Goal: Navigation & Orientation: Find specific page/section

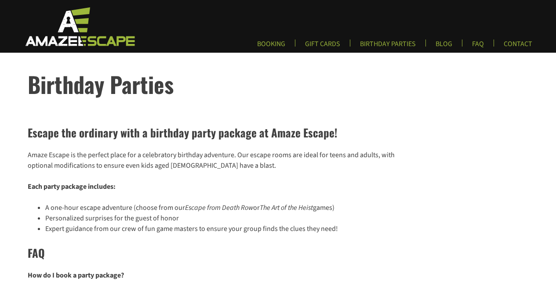
scroll to position [4, 0]
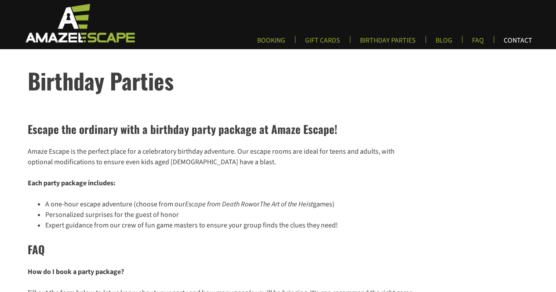
click at [515, 41] on link "CONTACT" at bounding box center [518, 43] width 43 height 15
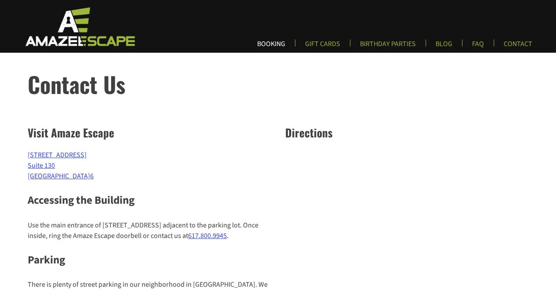
click at [280, 41] on link "BOOKING" at bounding box center [271, 47] width 42 height 15
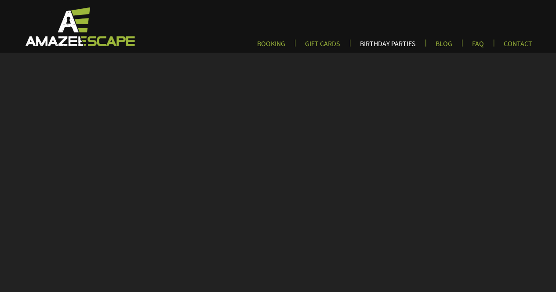
click at [387, 41] on link "BIRTHDAY PARTIES" at bounding box center [388, 47] width 70 height 15
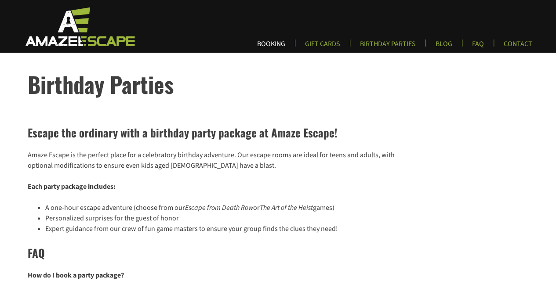
click at [271, 42] on link "BOOKING" at bounding box center [271, 47] width 42 height 15
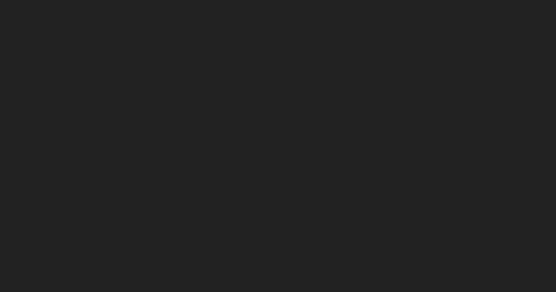
scroll to position [308, 0]
